Goal: Transaction & Acquisition: Subscribe to service/newsletter

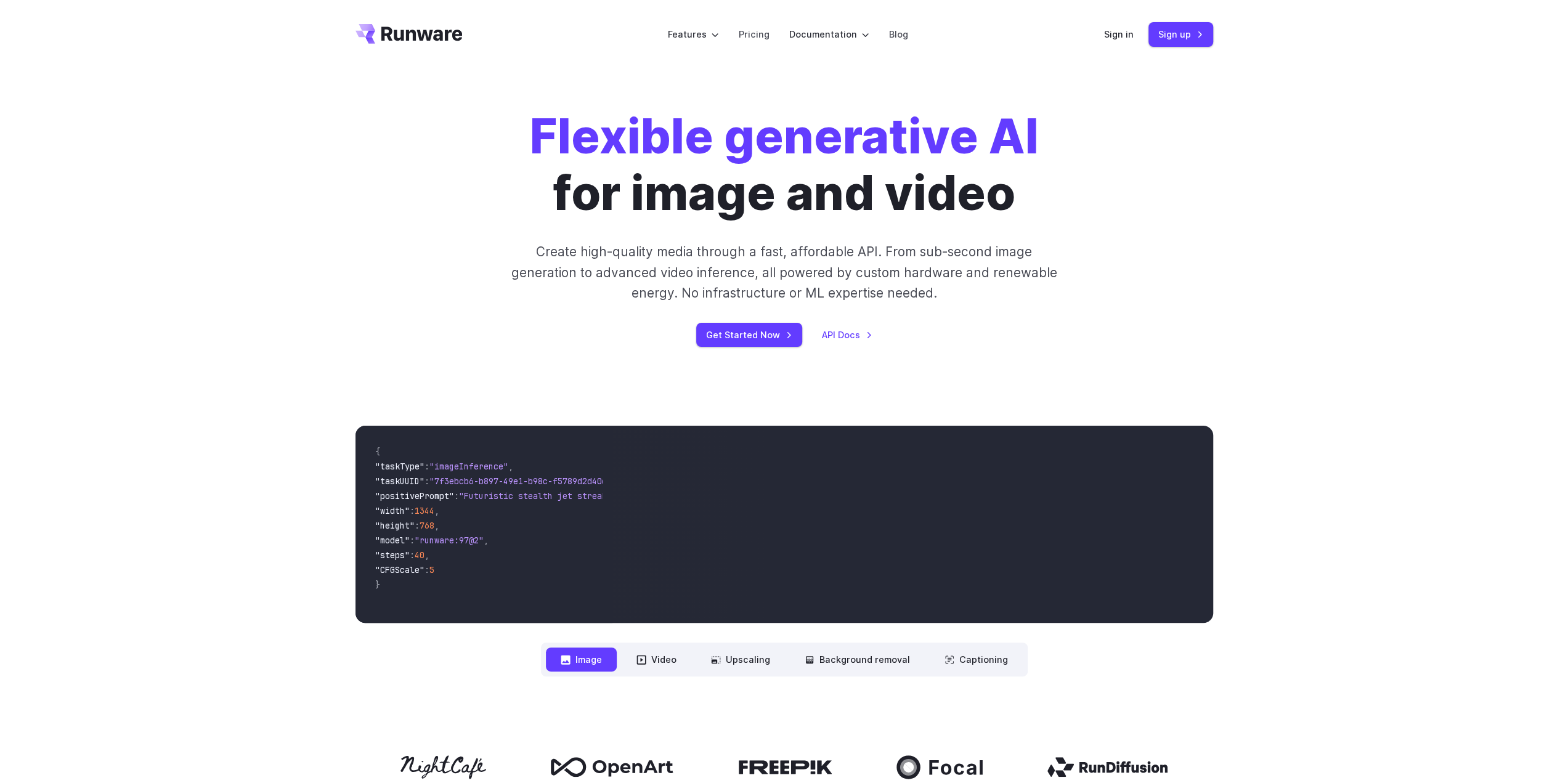
scroll to position [185, 0]
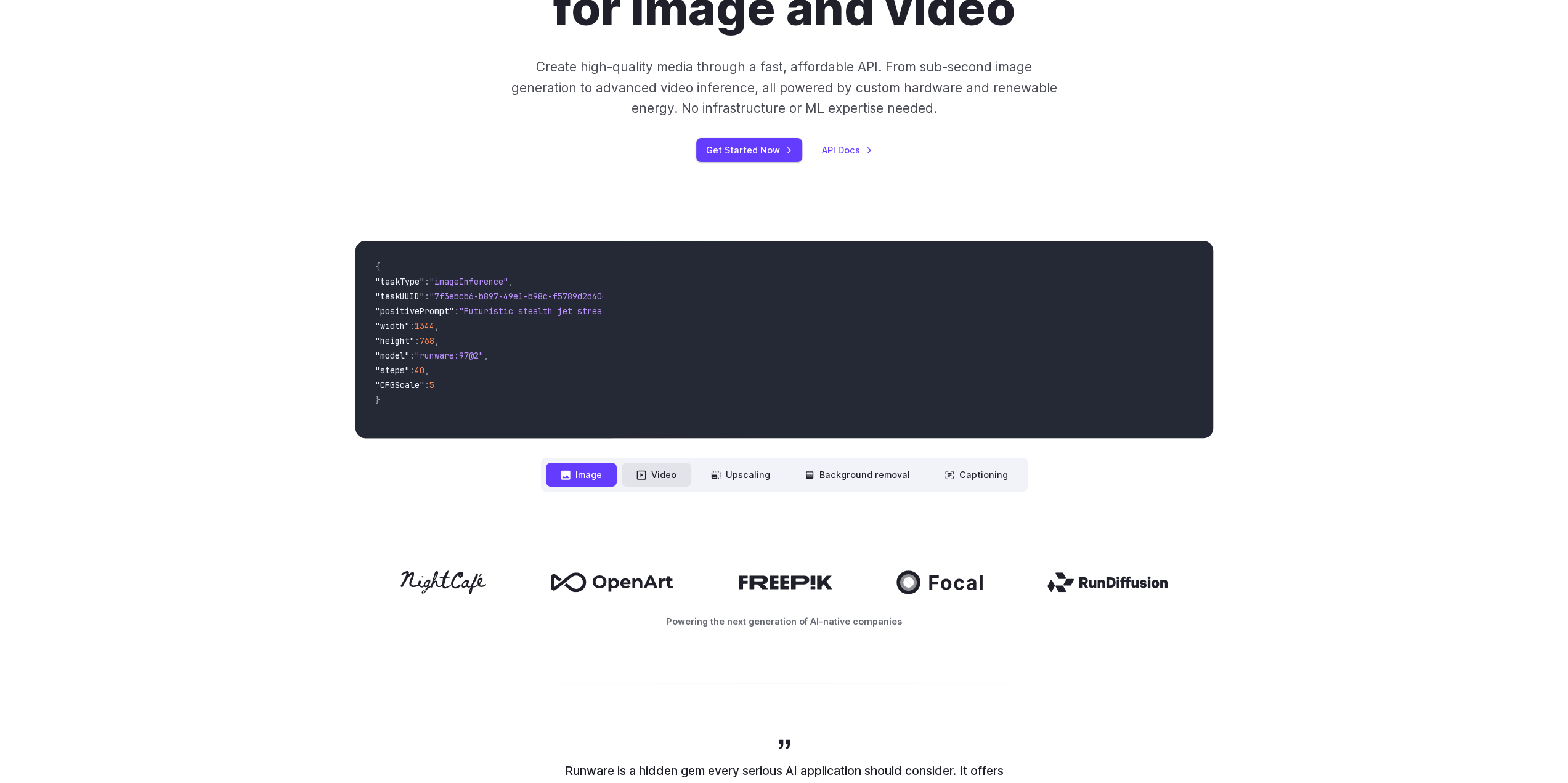
click at [661, 478] on button "Video" at bounding box center [656, 475] width 70 height 24
click at [572, 464] on button "Image" at bounding box center [581, 475] width 71 height 24
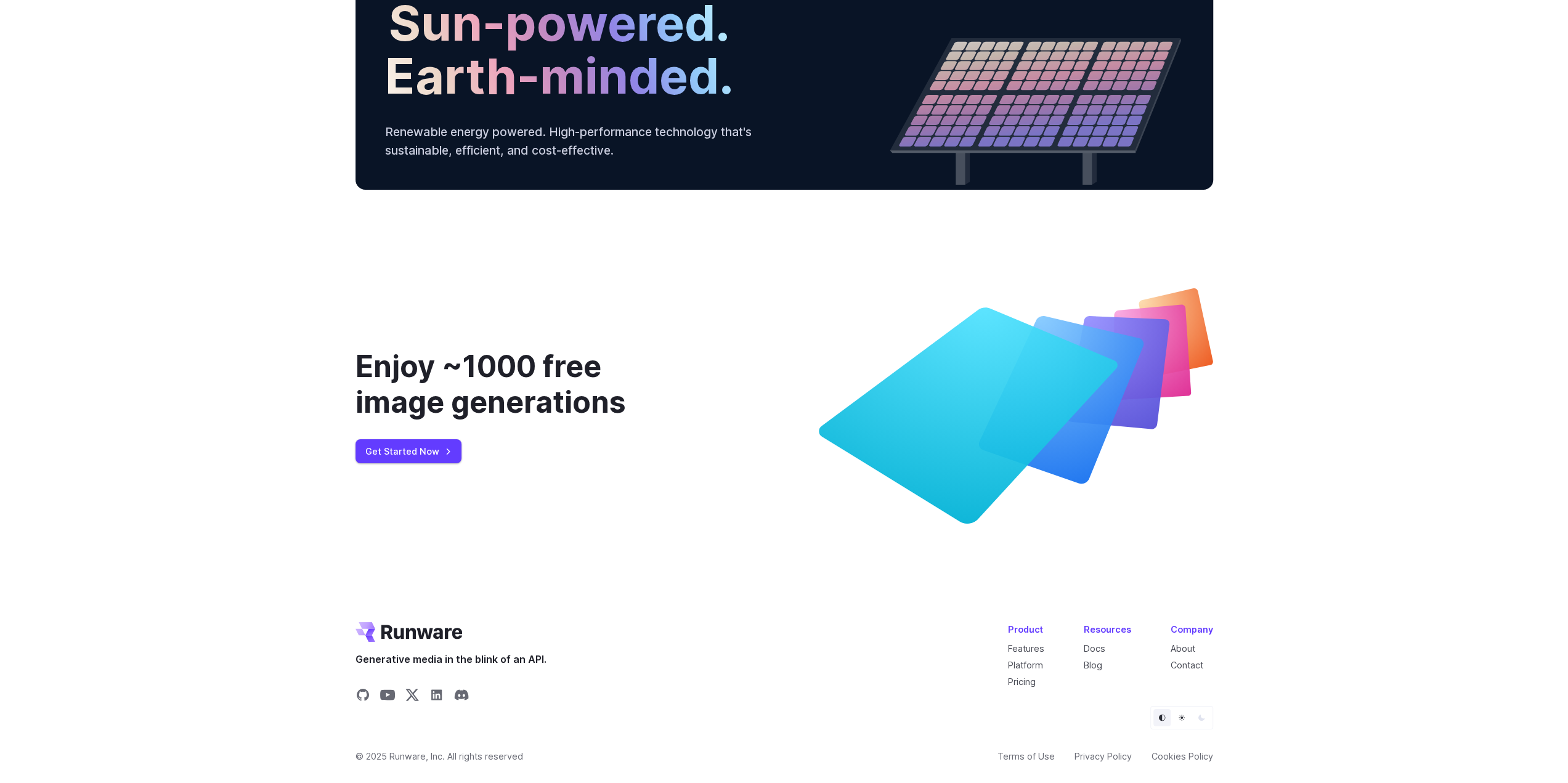
scroll to position [4473, 0]
click at [416, 456] on link "Get Started Now" at bounding box center [408, 451] width 106 height 24
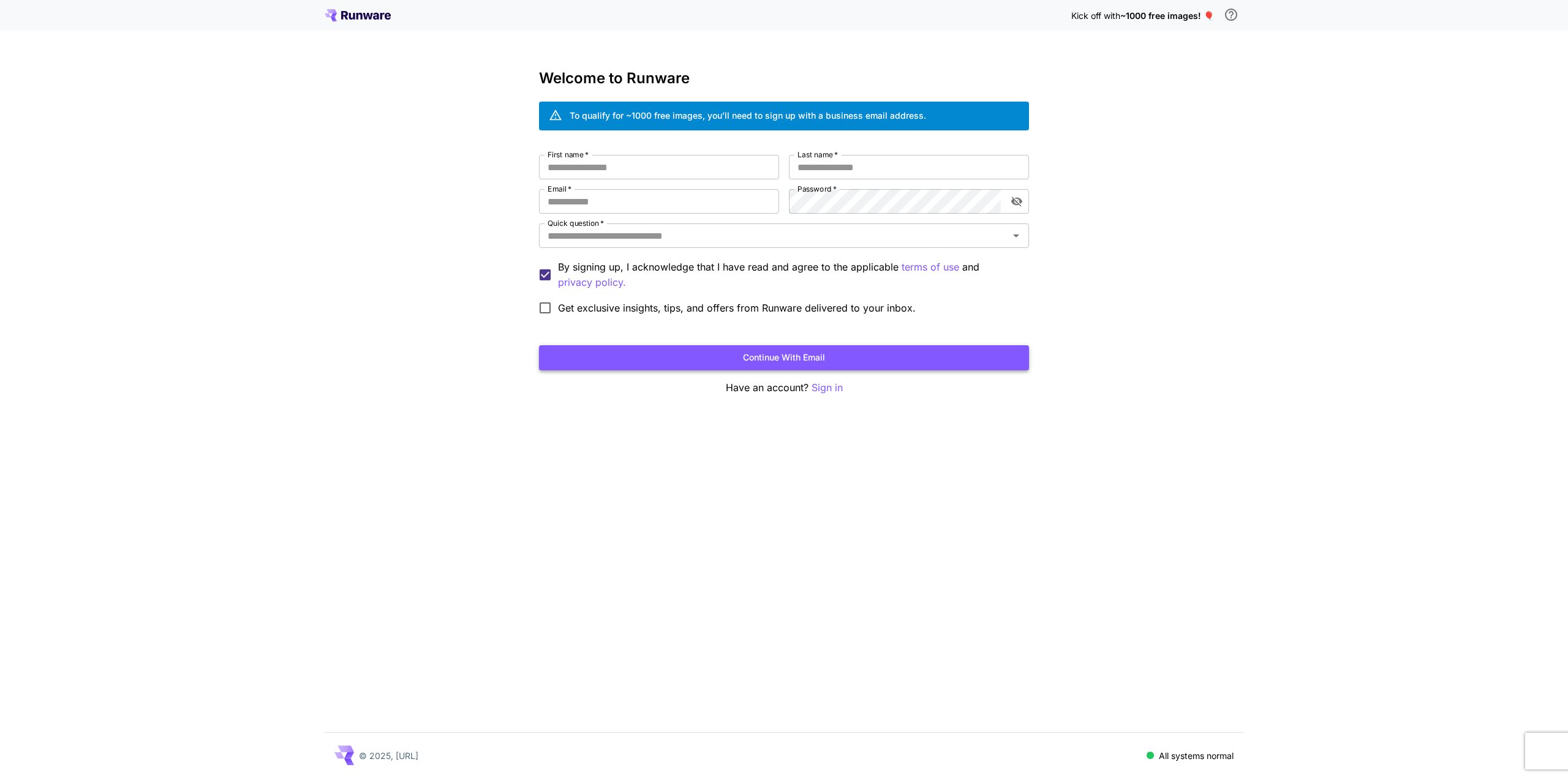
click at [774, 362] on button "Continue with email" at bounding box center [784, 358] width 490 height 25
click at [831, 385] on p "Sign in" at bounding box center [827, 388] width 31 height 15
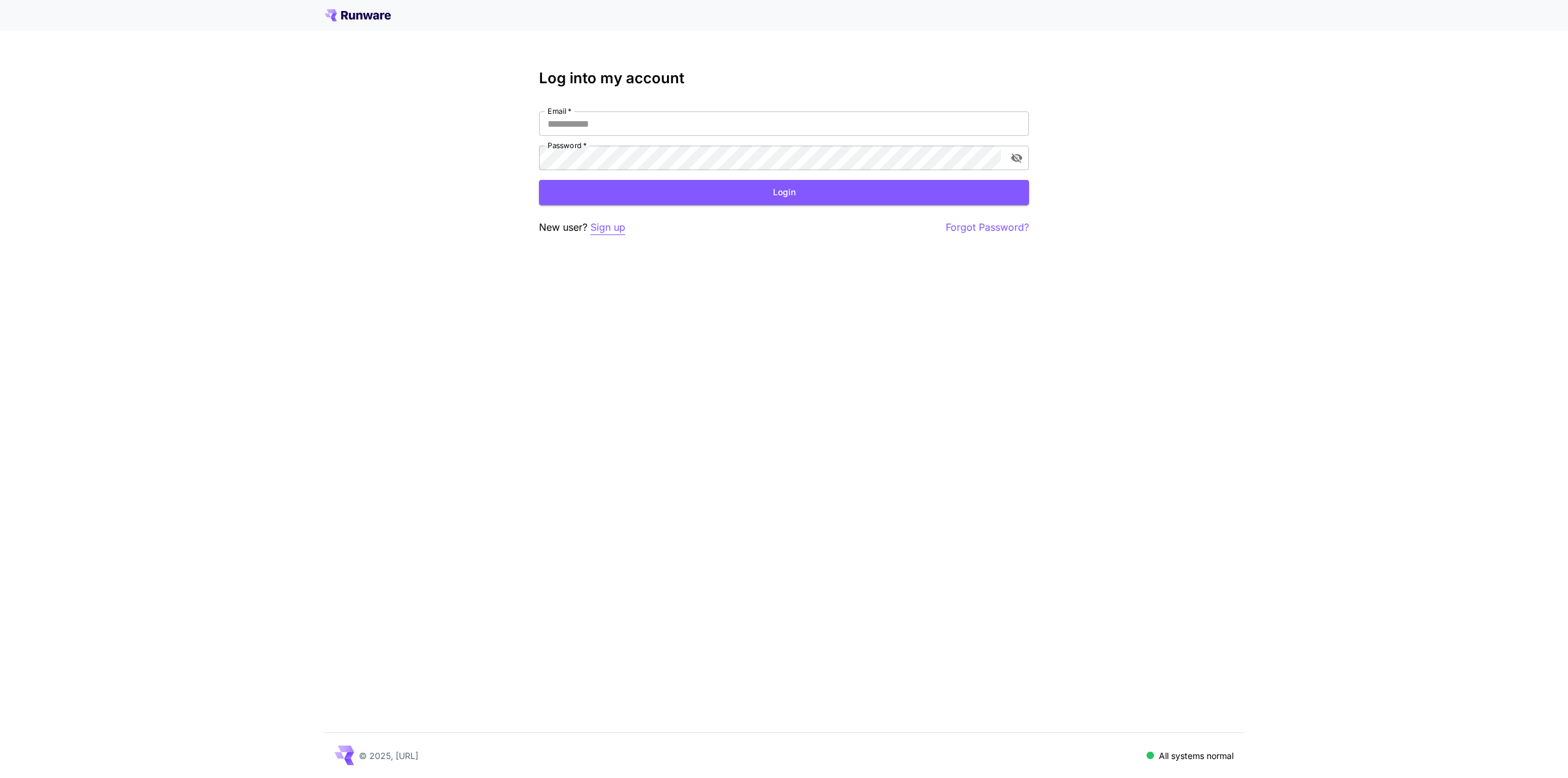
click at [595, 227] on p "Sign up" at bounding box center [608, 227] width 35 height 15
